Goal: Check status

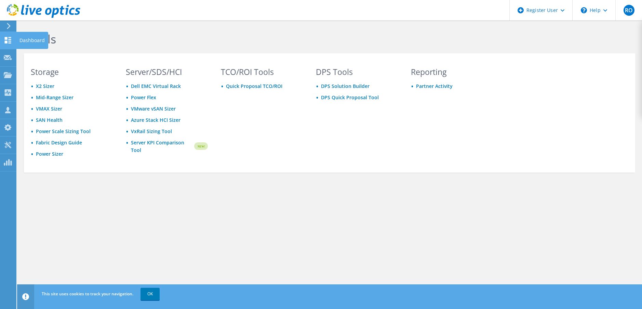
click at [21, 38] on div "Dashboard" at bounding box center [32, 40] width 32 height 17
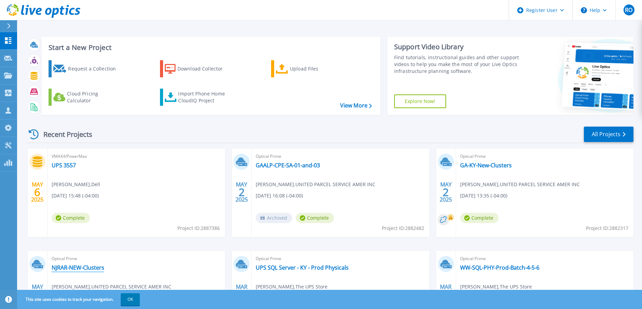
click at [81, 267] on link "NJRAR-NEW-Clusters" at bounding box center [78, 267] width 53 height 7
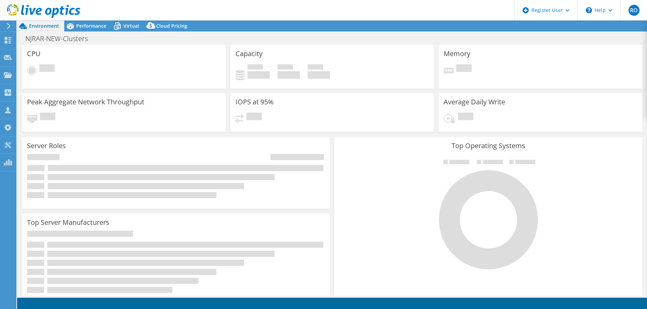
select select "USD"
select select "USEast"
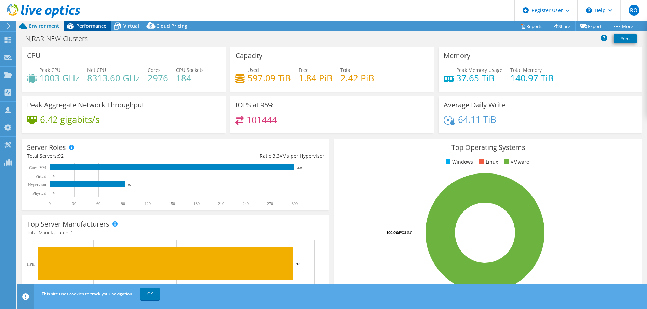
click at [94, 24] on span "Performance" at bounding box center [91, 26] width 30 height 6
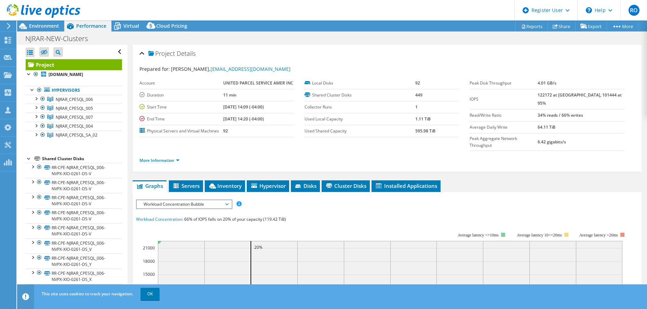
click at [29, 160] on div at bounding box center [29, 157] width 7 height 7
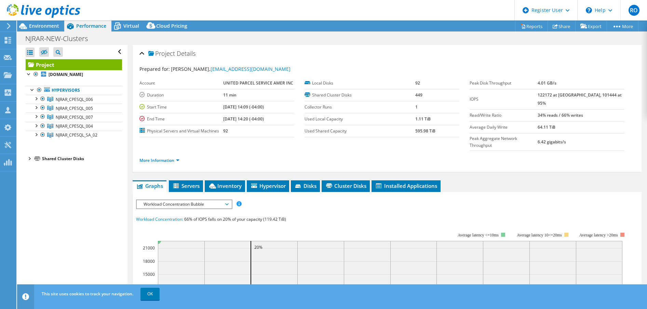
click at [29, 160] on div at bounding box center [29, 157] width 7 height 7
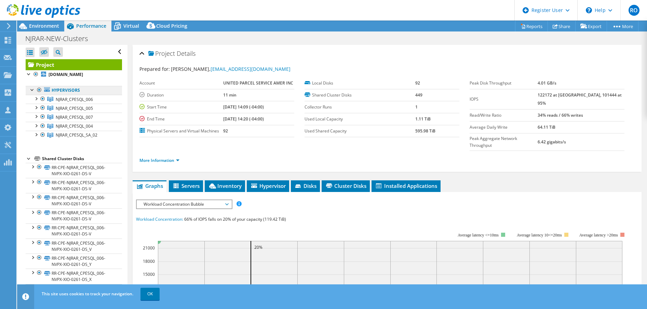
click at [69, 87] on link "Hypervisors" at bounding box center [74, 90] width 96 height 9
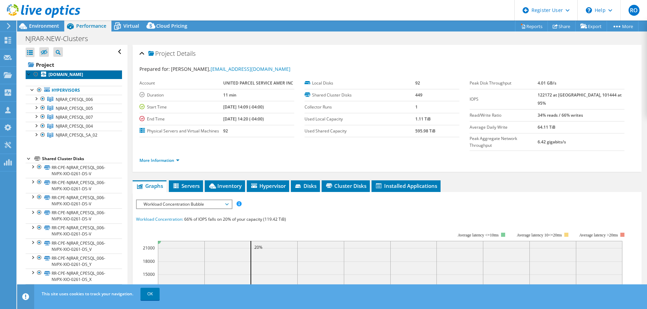
click at [77, 75] on b "[DOMAIN_NAME]" at bounding box center [66, 74] width 35 height 6
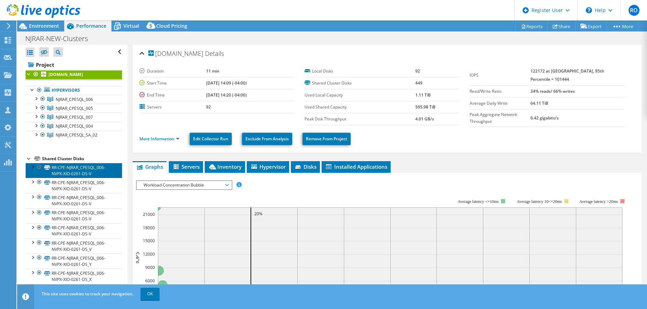
click at [77, 172] on link "RR-CPE-NJRAR_CPESQL_006-NVPX-XIO-0261-DS-V" at bounding box center [74, 170] width 96 height 15
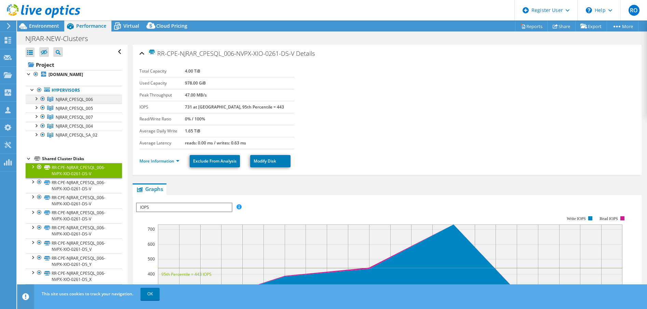
click at [71, 98] on span "NJRAR_CPESQL_006" at bounding box center [74, 99] width 37 height 6
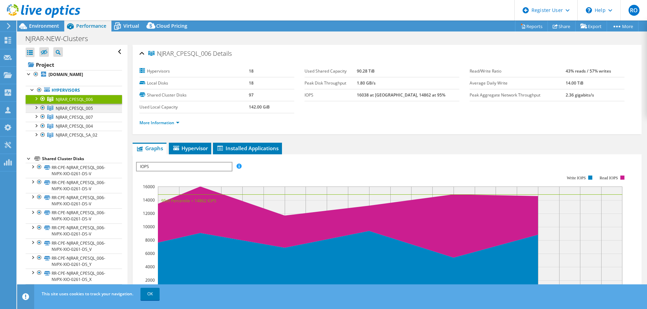
click at [70, 102] on span "NJRAR_CPESQL_005" at bounding box center [74, 99] width 37 height 6
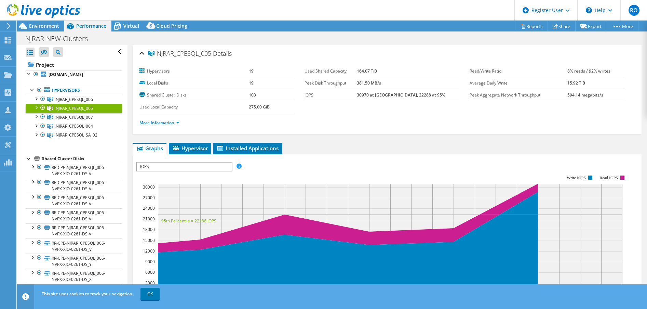
click at [26, 157] on div at bounding box center [29, 157] width 7 height 7
